Goal: Task Accomplishment & Management: Manage account settings

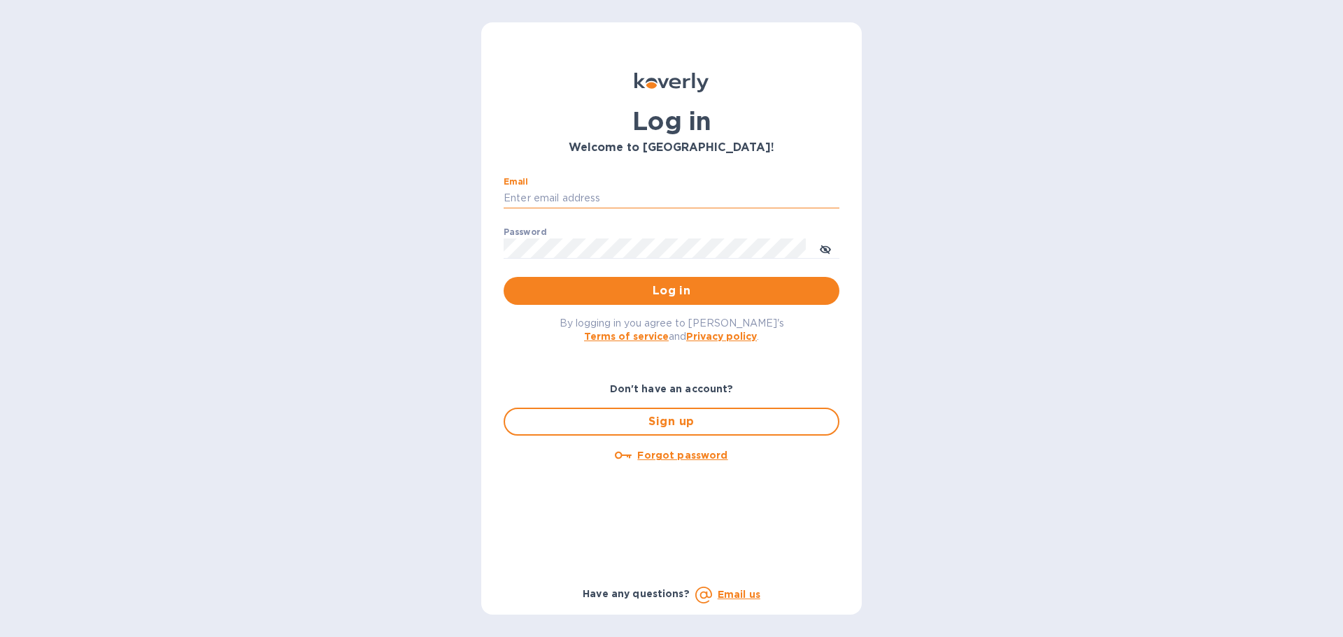
click at [541, 191] on input "Email" at bounding box center [672, 198] width 336 height 21
type input "kelly.christensen@shipspry.com"
click at [745, 277] on button "Log in" at bounding box center [672, 291] width 336 height 28
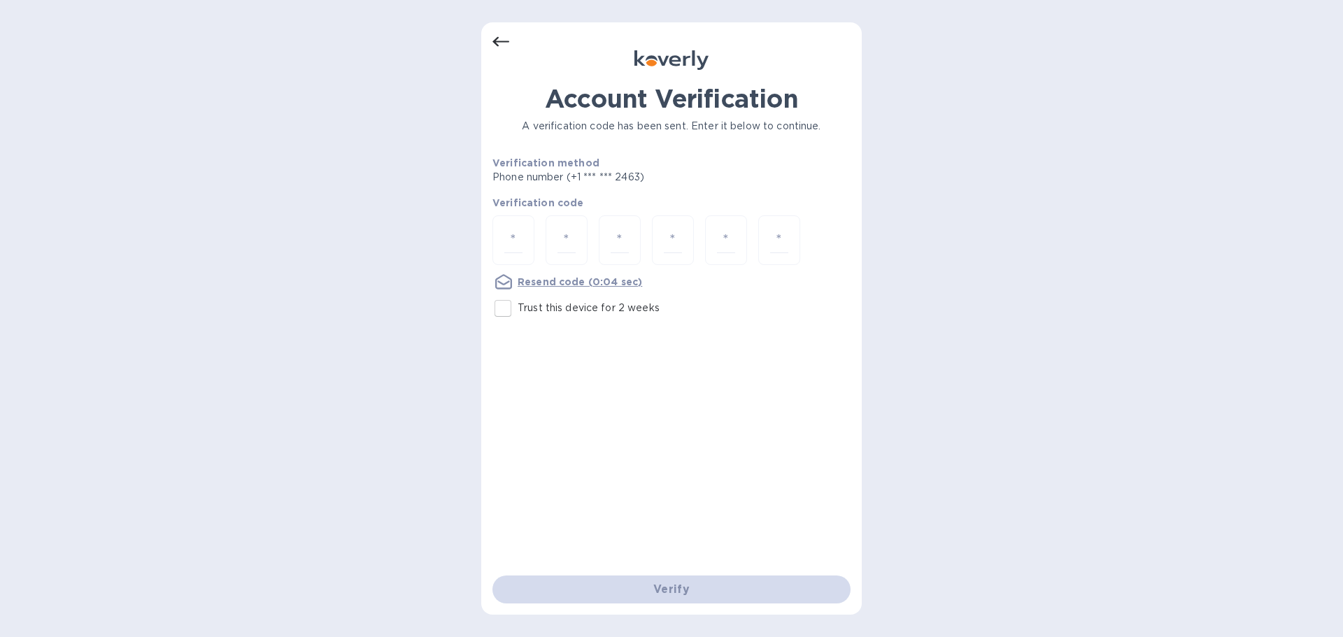
click at [518, 234] on input "number" at bounding box center [513, 240] width 18 height 26
type input "1"
type input "0"
type input "5"
type input "7"
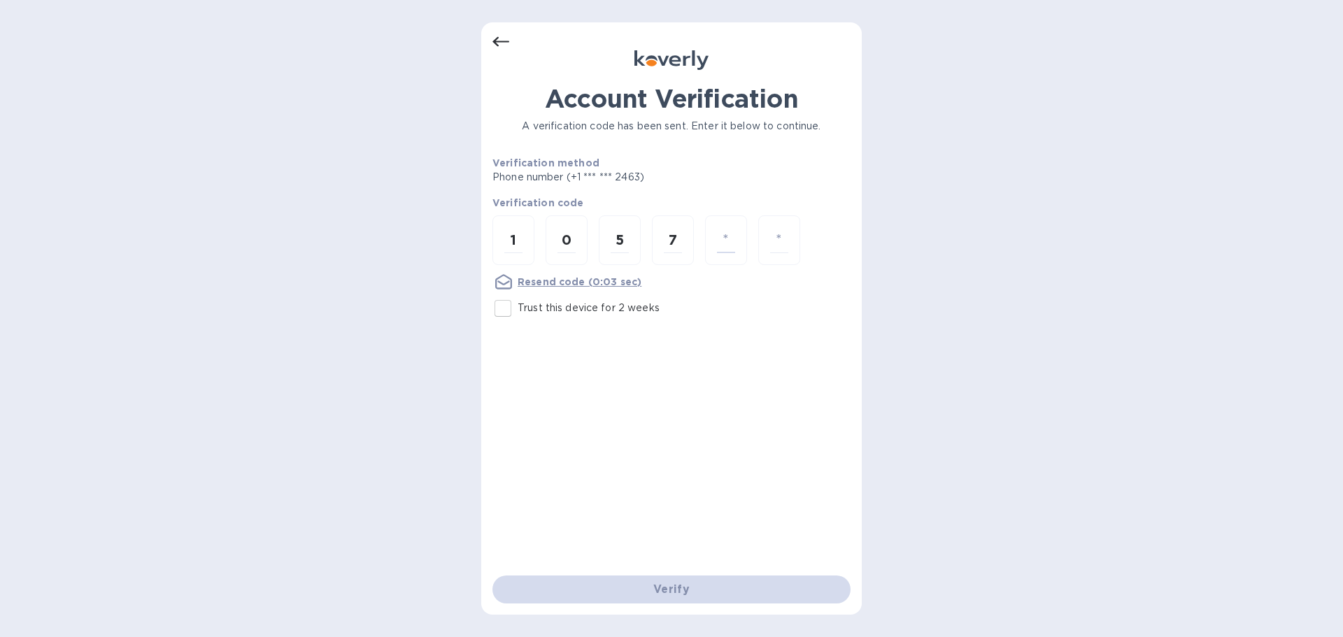
type input "5"
type input "7"
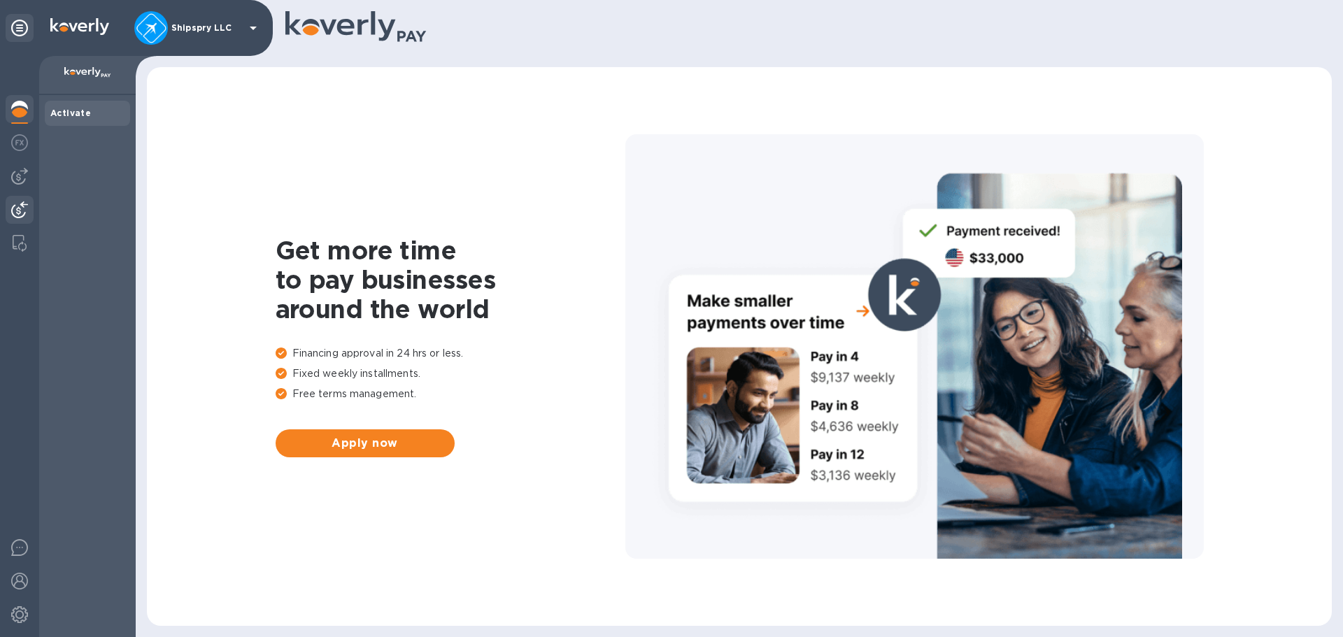
click at [29, 205] on div at bounding box center [20, 211] width 28 height 31
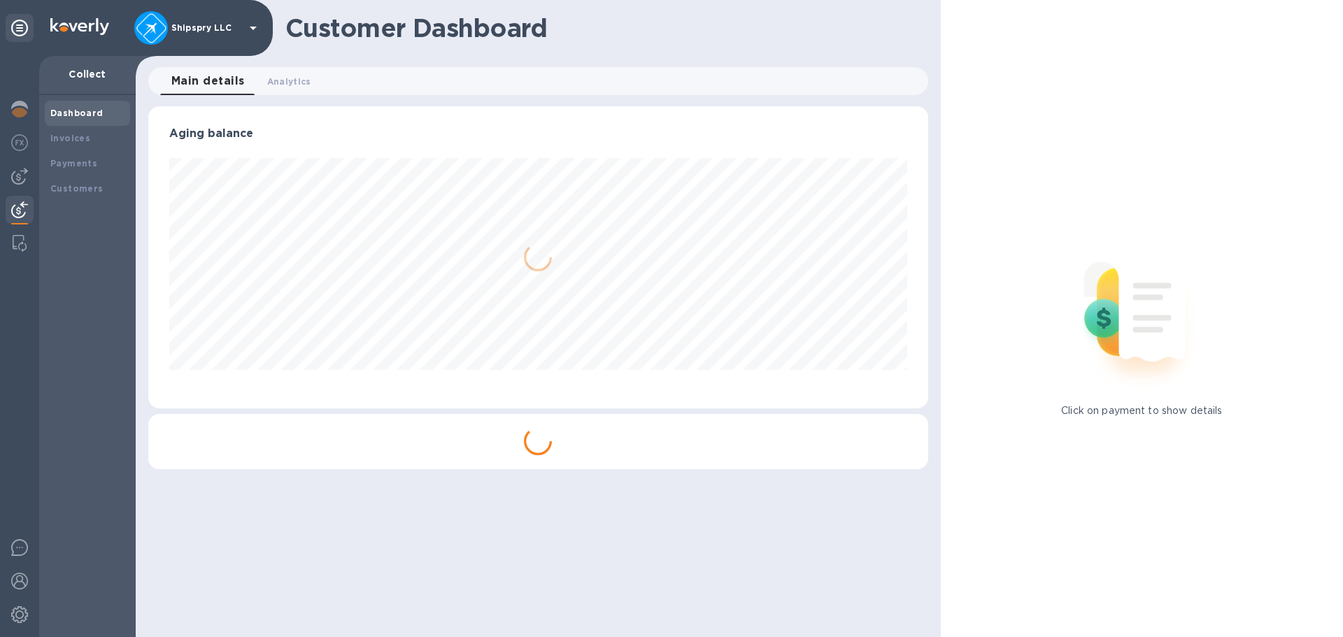
scroll to position [302, 779]
click at [59, 162] on b "Payments" at bounding box center [73, 163] width 47 height 10
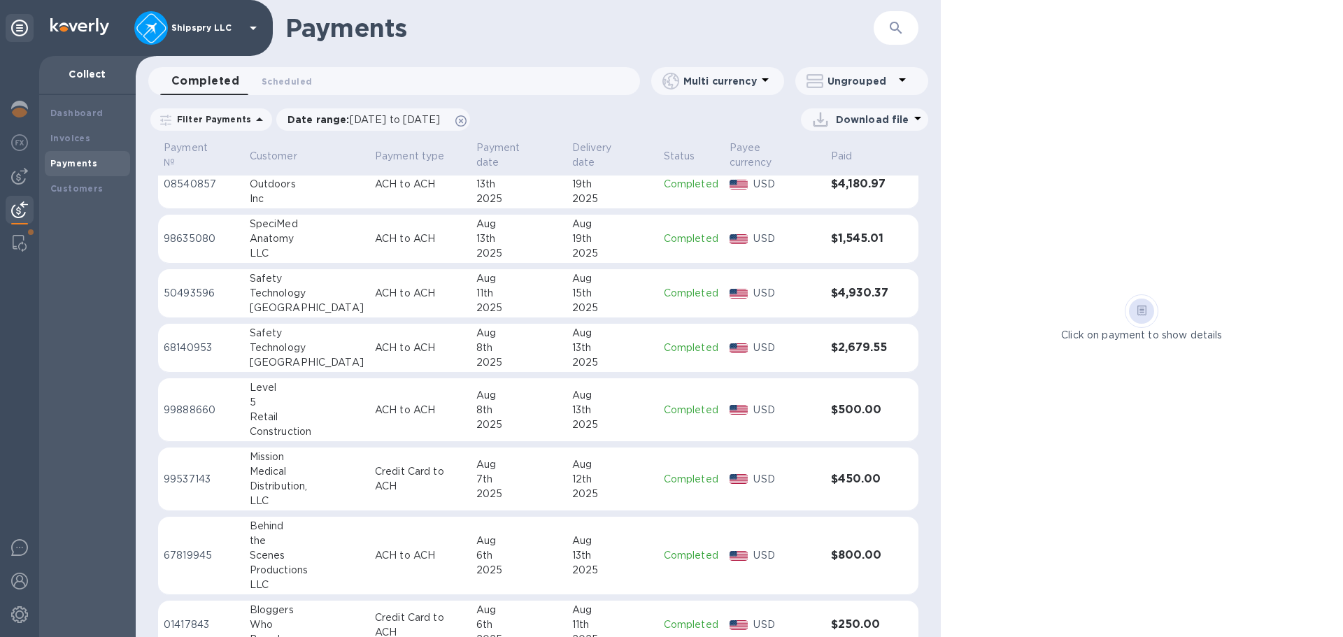
scroll to position [420, 0]
